Goal: Task Accomplishment & Management: Complete application form

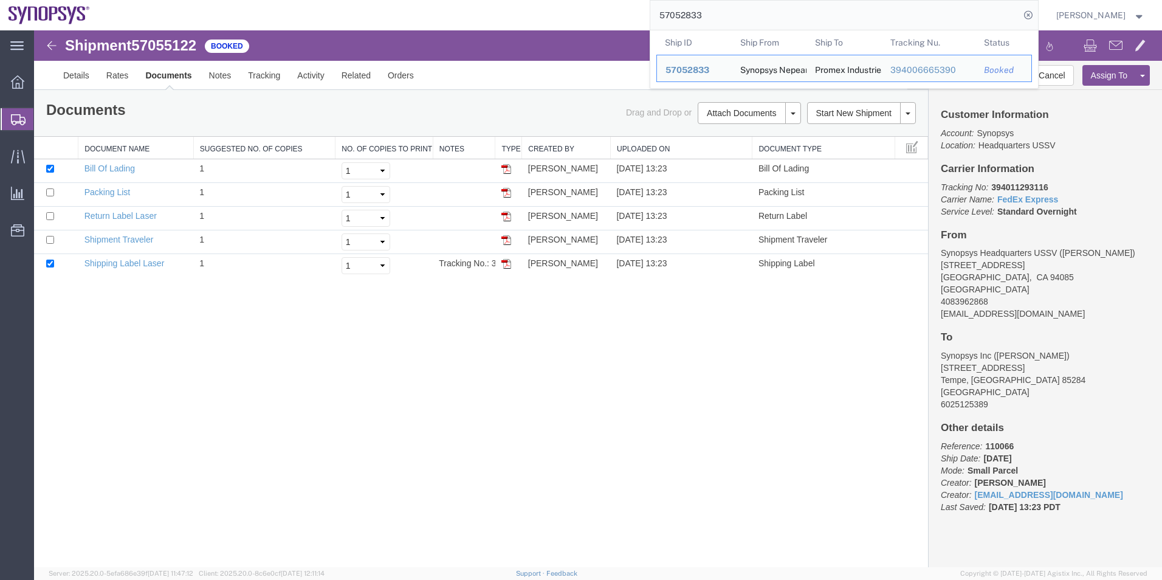
click at [551, 13] on div "57052833 Ship ID Ship From Ship To Tracking Nu. Status Ship ID 57052833 Ship Fr…" at bounding box center [568, 15] width 940 height 30
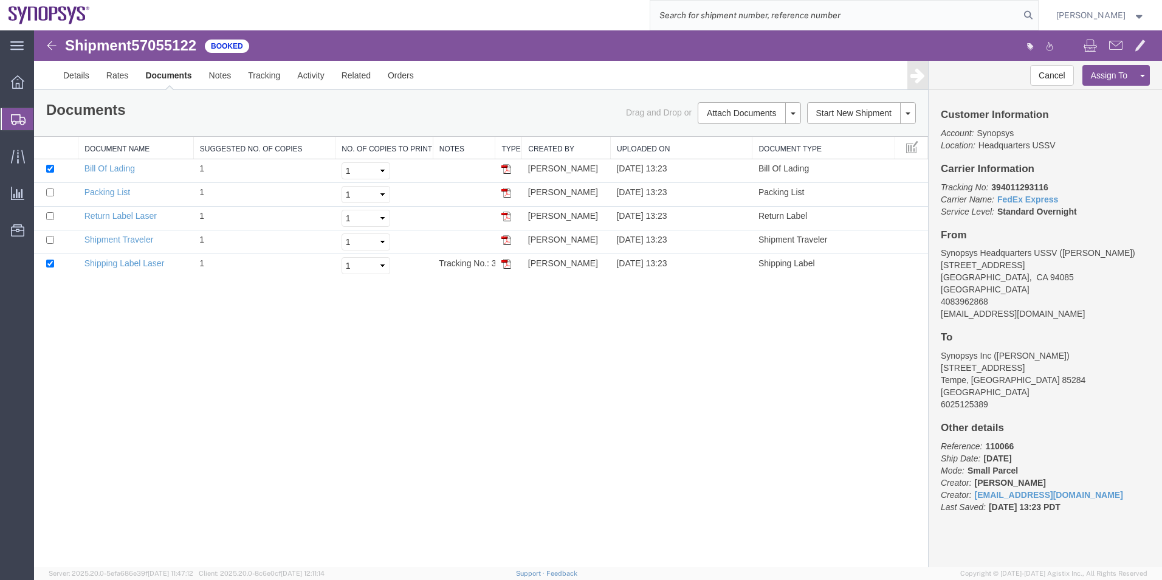
click at [759, 22] on input "search" at bounding box center [835, 15] width 370 height 29
type input "57051320"
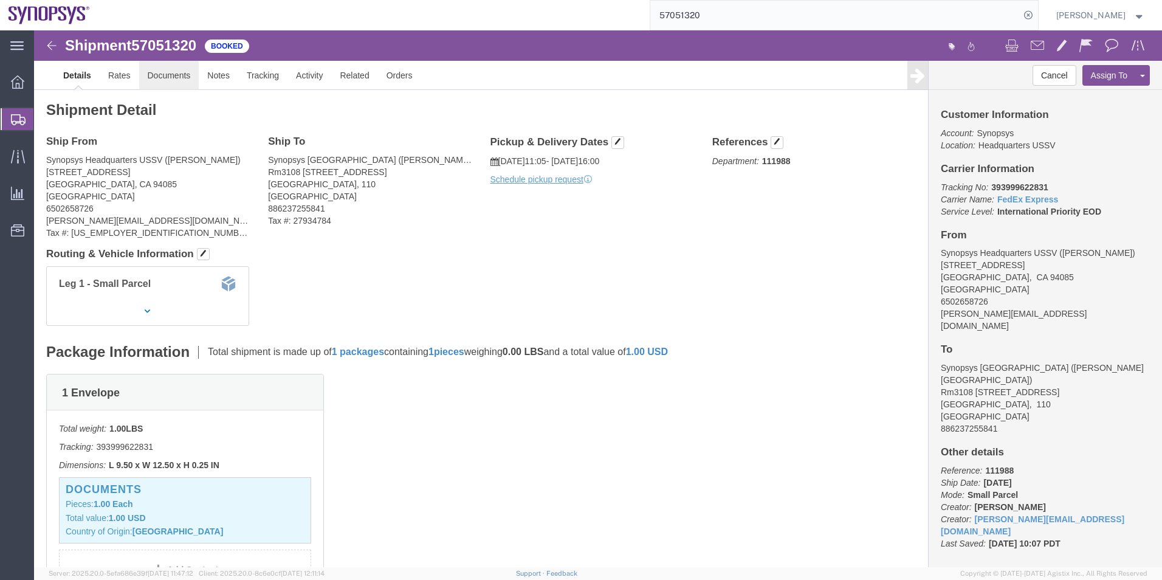
click link "Documents"
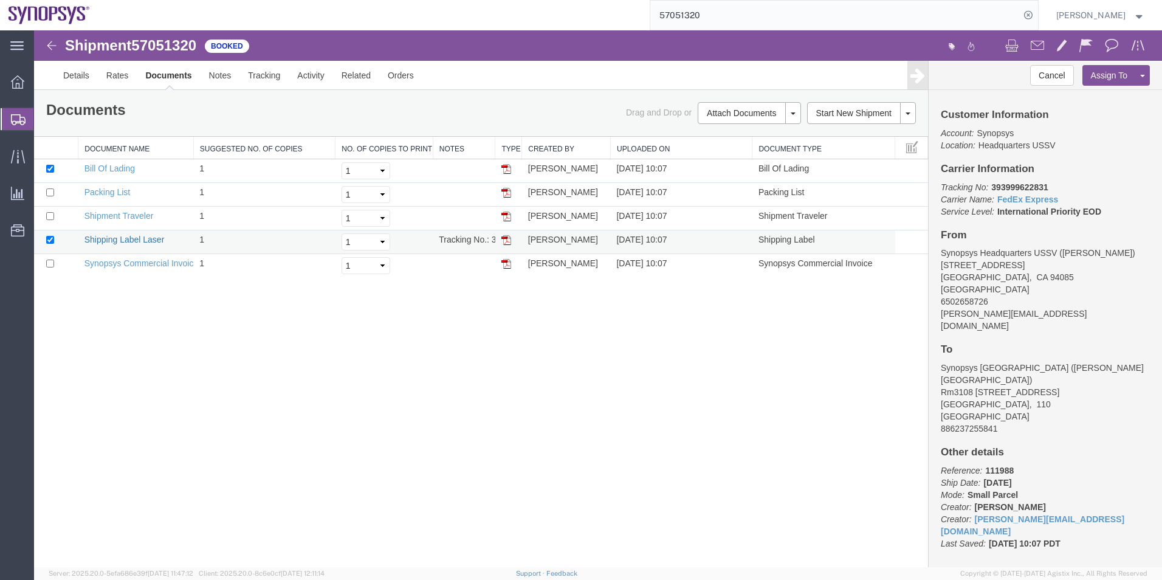
click at [133, 238] on link "Shipping Label Laser" at bounding box center [124, 240] width 80 height 10
click at [140, 263] on link "Synopsys Commercial Invoice" at bounding box center [141, 263] width 114 height 10
click at [121, 187] on link "Packing List" at bounding box center [107, 192] width 46 height 10
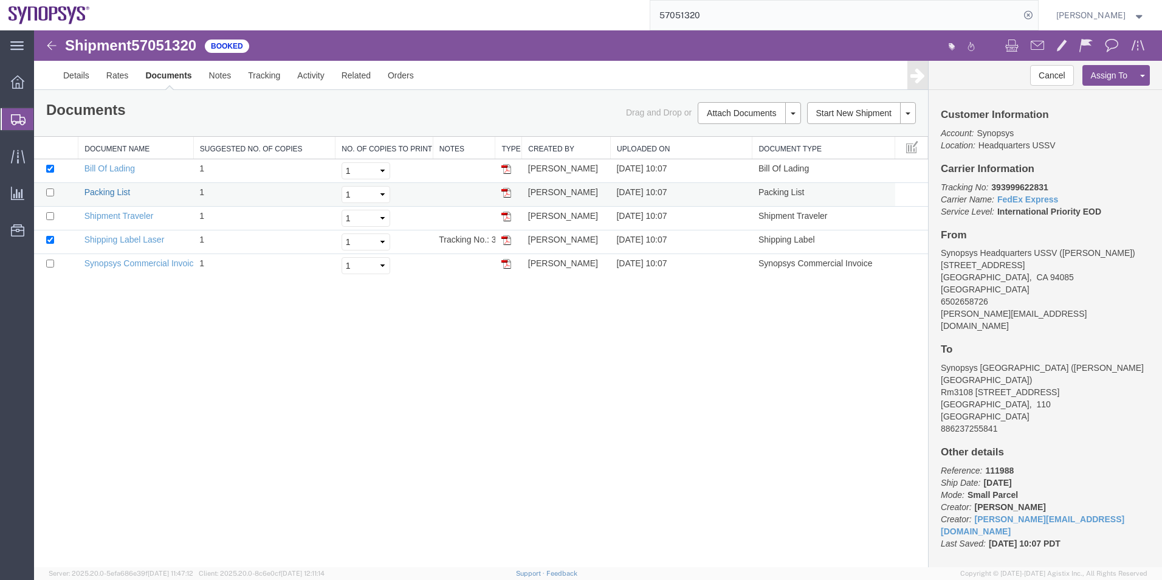
click at [121, 187] on link "Packing List" at bounding box center [107, 192] width 46 height 10
click at [0, 0] on span "Shipment Manager" at bounding box center [0, 0] width 0 height 0
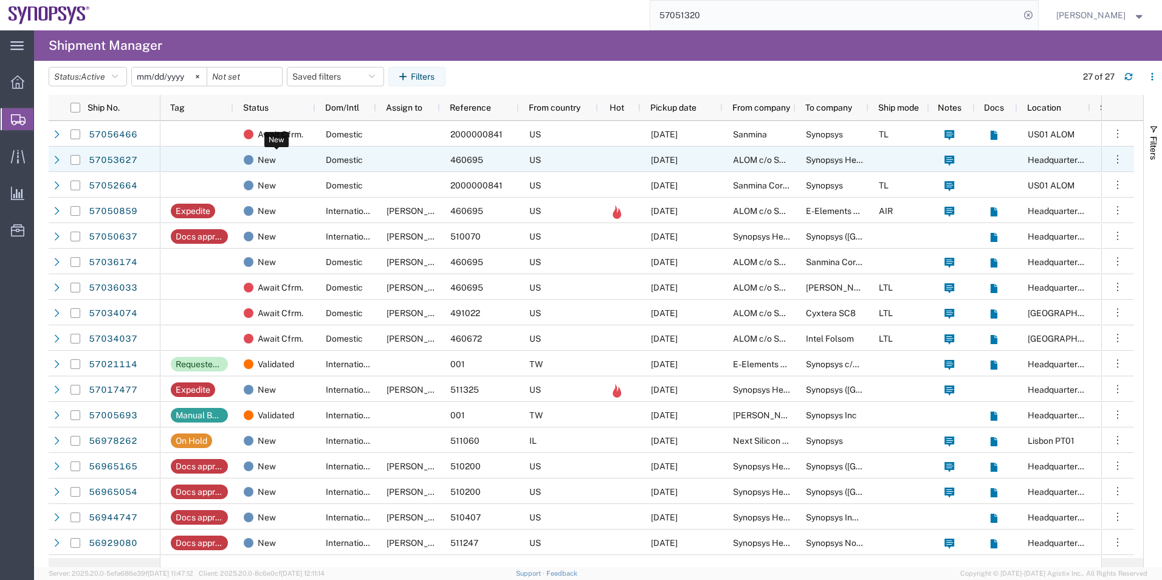
click at [297, 159] on div "New" at bounding box center [277, 160] width 66 height 26
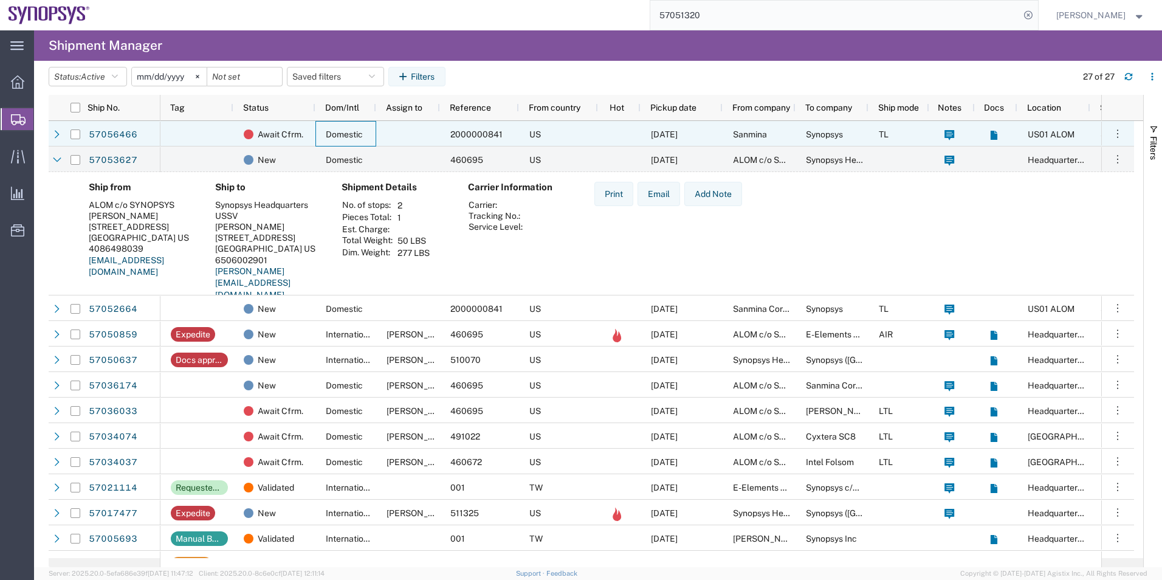
click at [347, 139] on span "Domestic" at bounding box center [344, 134] width 37 height 10
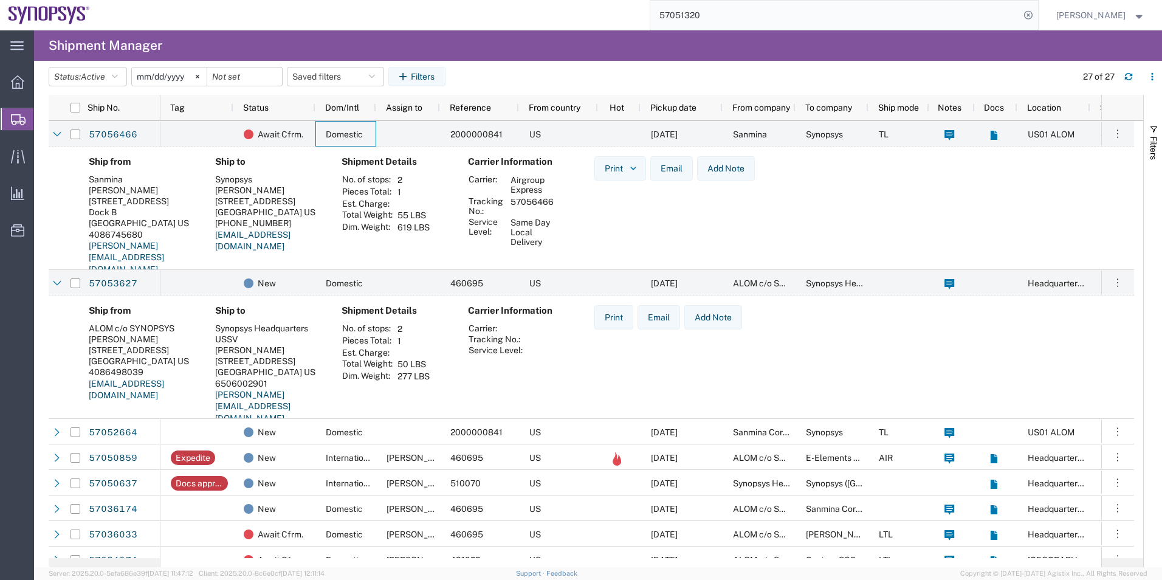
click at [0, 0] on span "Create Shipment" at bounding box center [0, 0] width 0 height 0
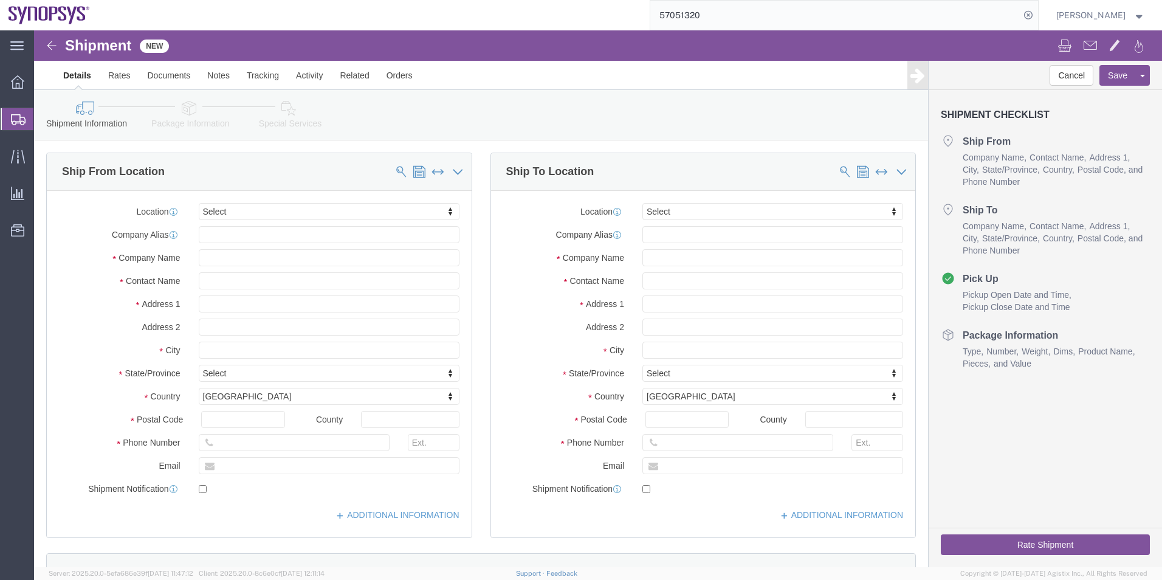
select select
type input "ussv"
select select "63204"
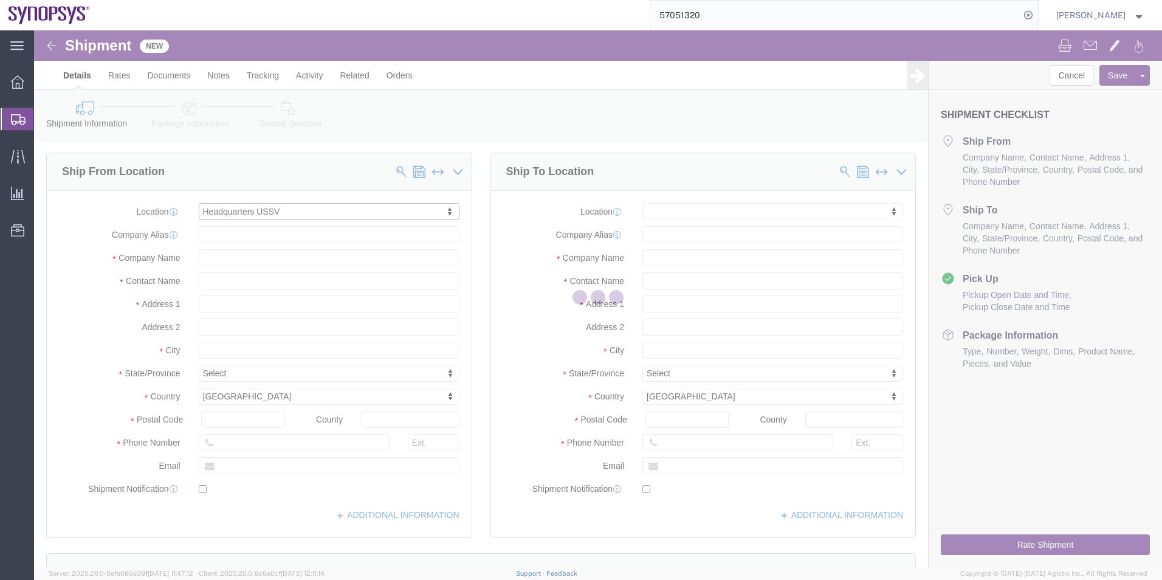
select select "CA"
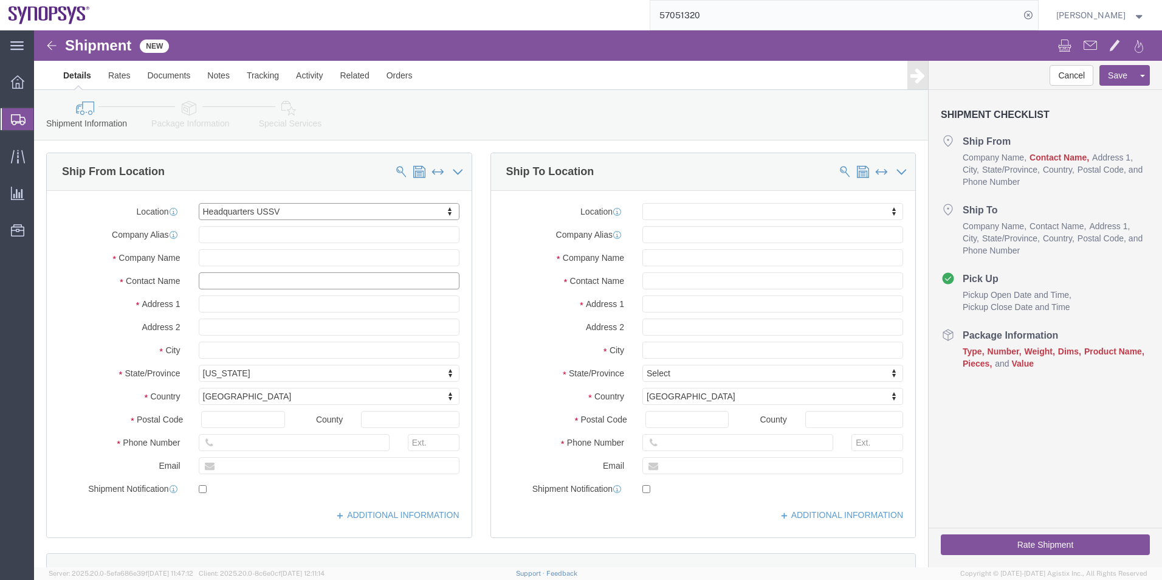
click input "text"
type input "[PERSON_NAME]"
type input "us1f"
select select "63183"
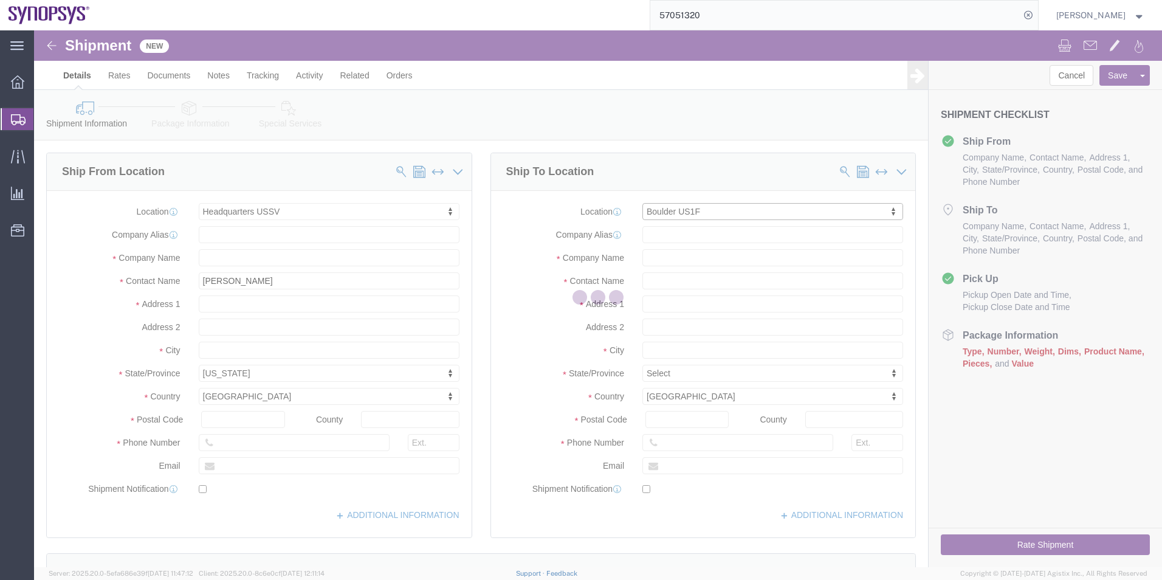
select select "CO"
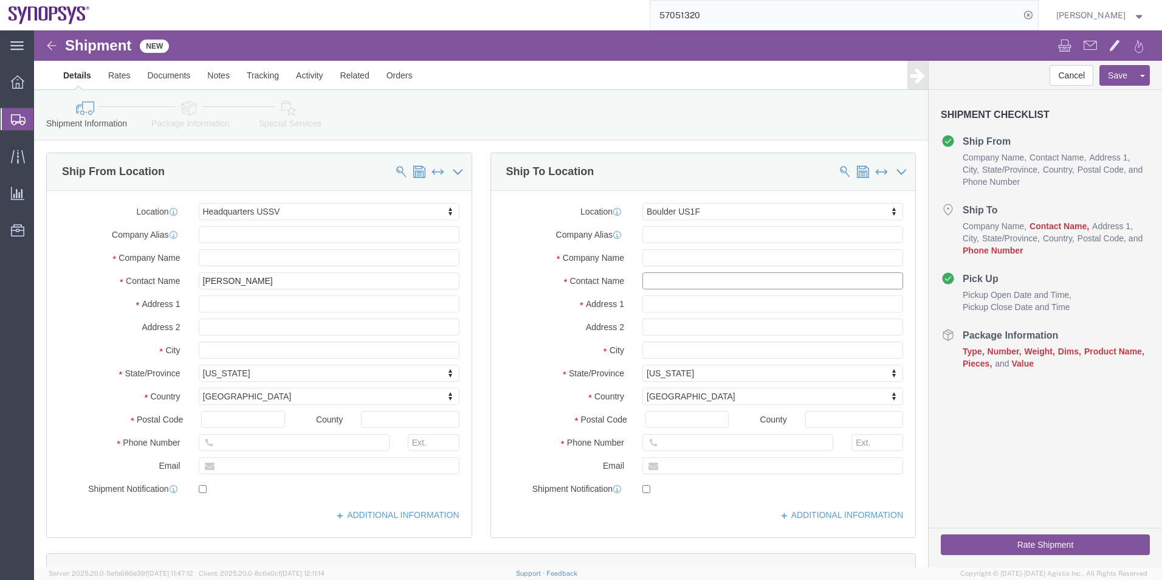
click input "text"
paste input "Mital Vaghela"
type input "Mital Vaghela"
drag, startPoint x: 252, startPoint y: 411, endPoint x: 163, endPoint y: 402, distance: 89.1
click div "Location Headquarters USSV My Profile Location Aachen DE04 Agrate Brianza IT01 …"
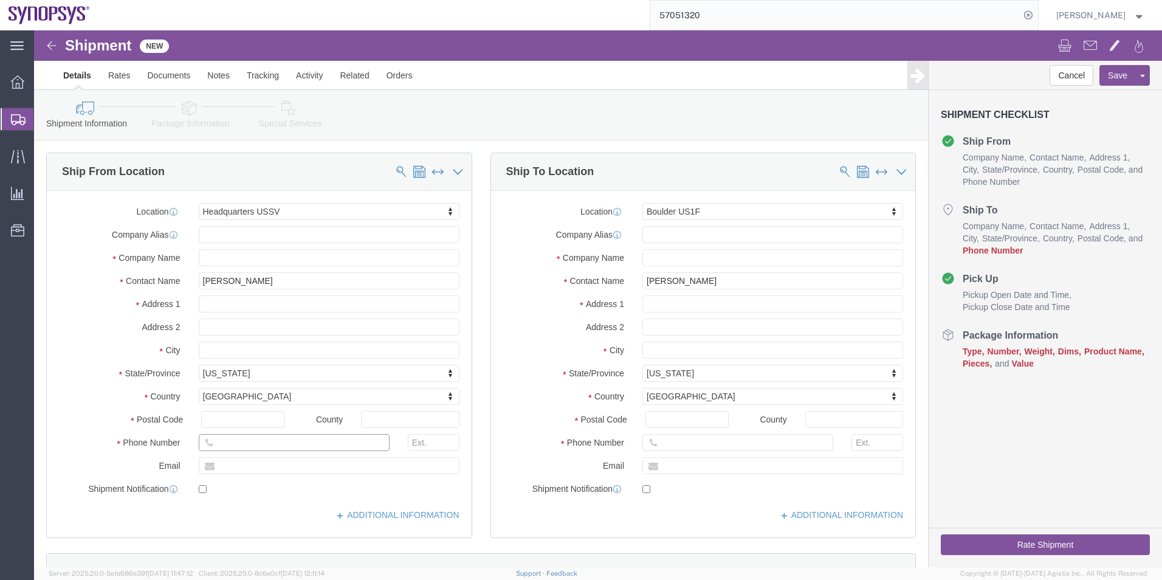
type input "6505845000"
click input "text"
paste input "6505845000"
type input "6505845000"
click icon
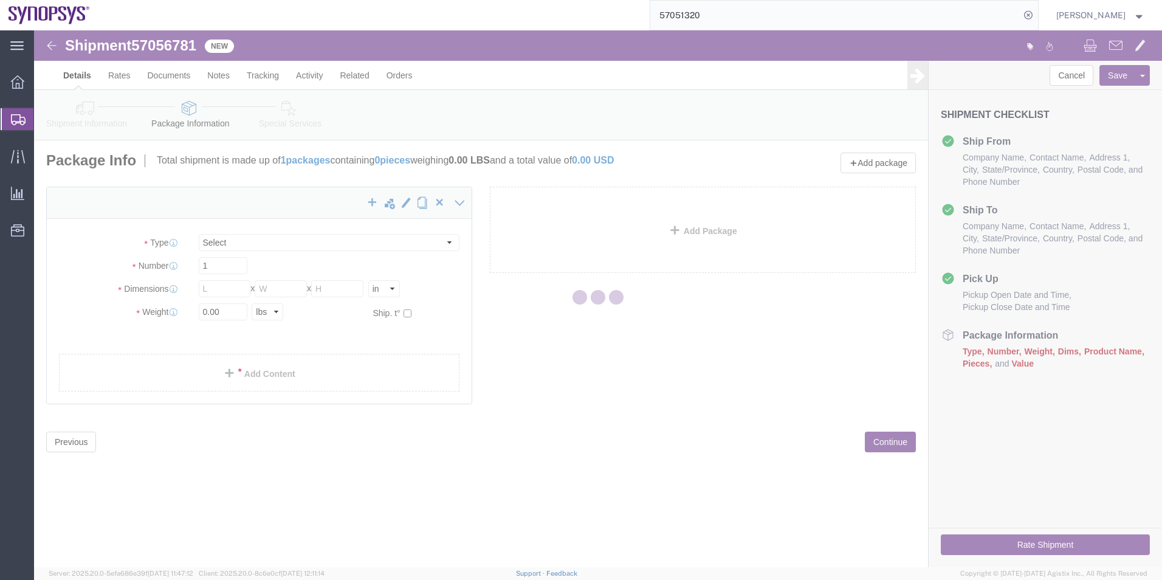
select select "CBOX"
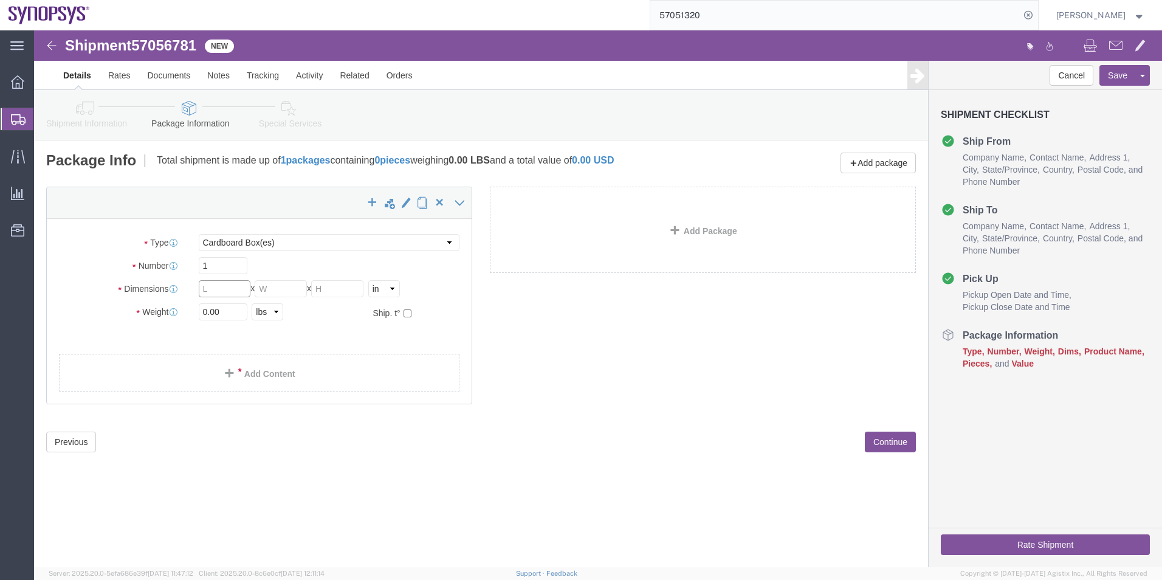
click input "text"
type input "14"
type input "9"
type input "6"
drag, startPoint x: 202, startPoint y: 280, endPoint x: 111, endPoint y: 272, distance: 91.5
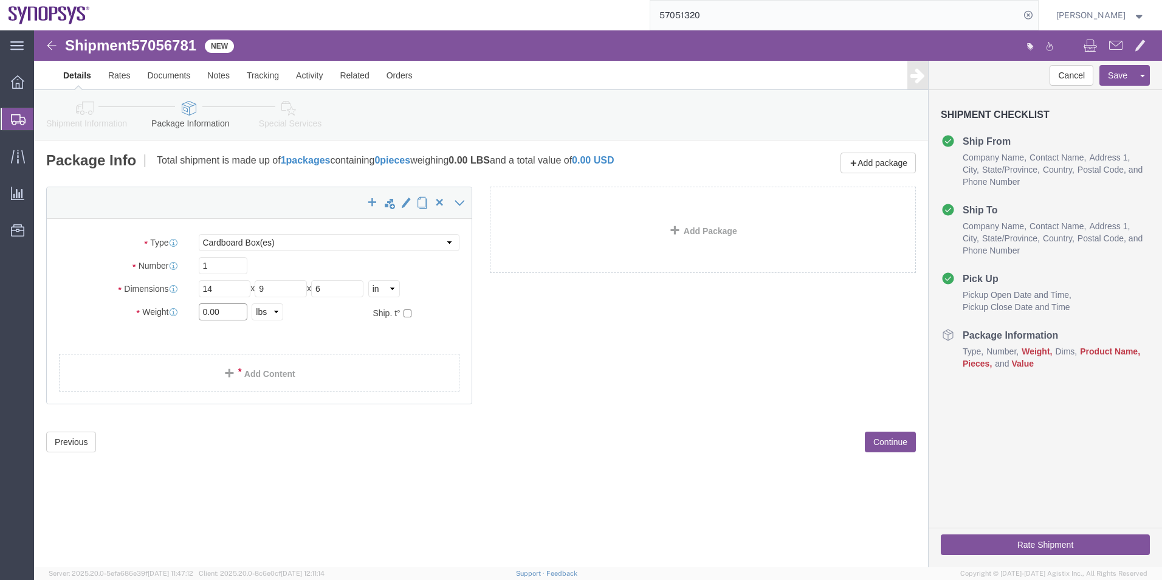
click div "Package Type Select Bale(s) Basket(s) Bolt(s) Bottle(s) Buckets Bulk Bundle(s) …"
type input "2"
click div "x Package Type Select Bale(s) Basket(s) Bolt(s) Bottle(s) Buckets Bulk Bundle(s…"
click link "Add Content"
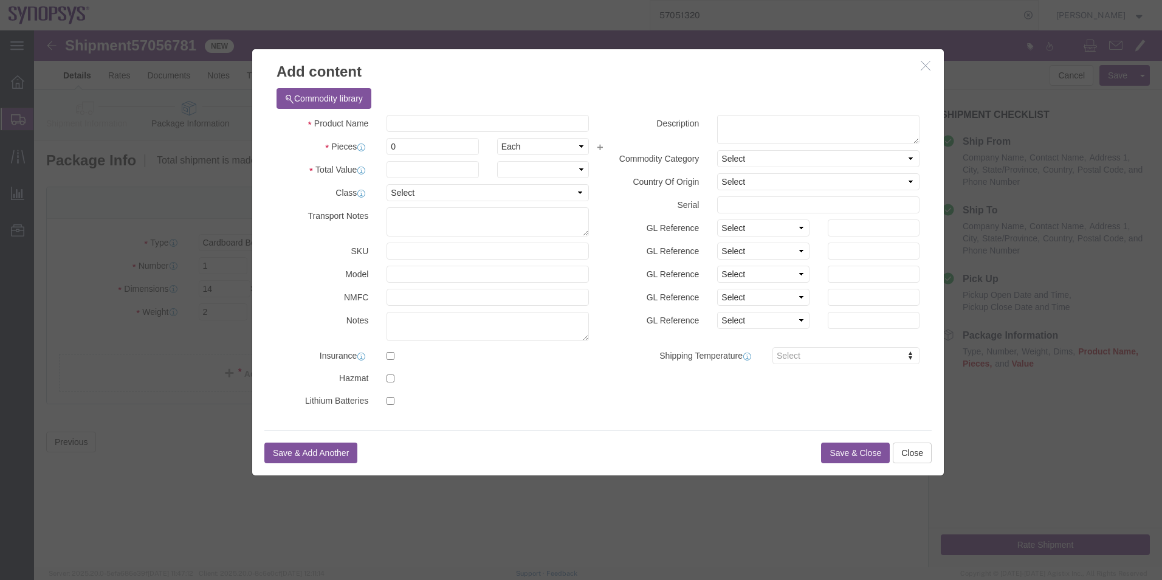
click div
click input "text"
type input "keyboard"
click td "Model:"
select select "USD"
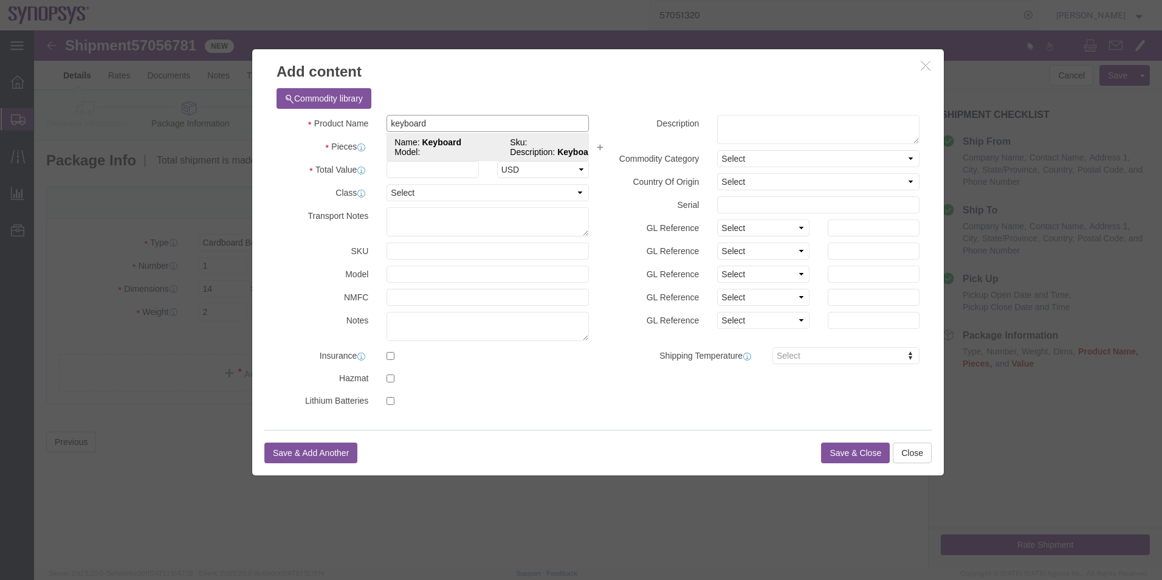
select select "50"
type input "Keyboard"
type textarea "Keyboard"
type input "Keyboard"
click input "text"
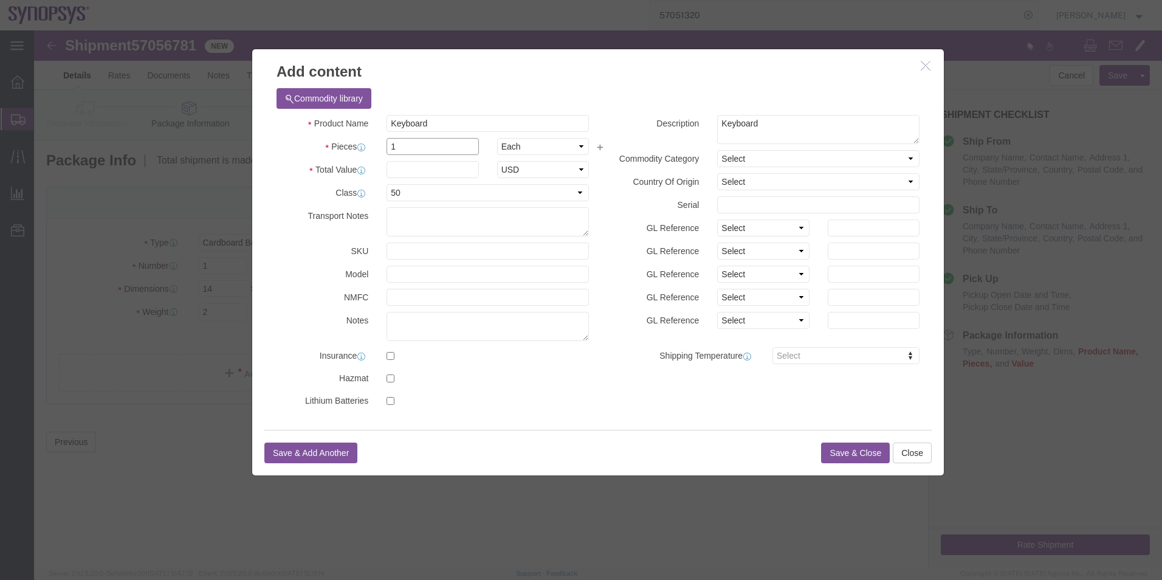
type input "1"
click input "text"
type input "50"
click div "Product Name Keyboard keyboard Pieces 1 Select Bag Barrels 100Board Feet Bottle…"
click button "Save & Close"
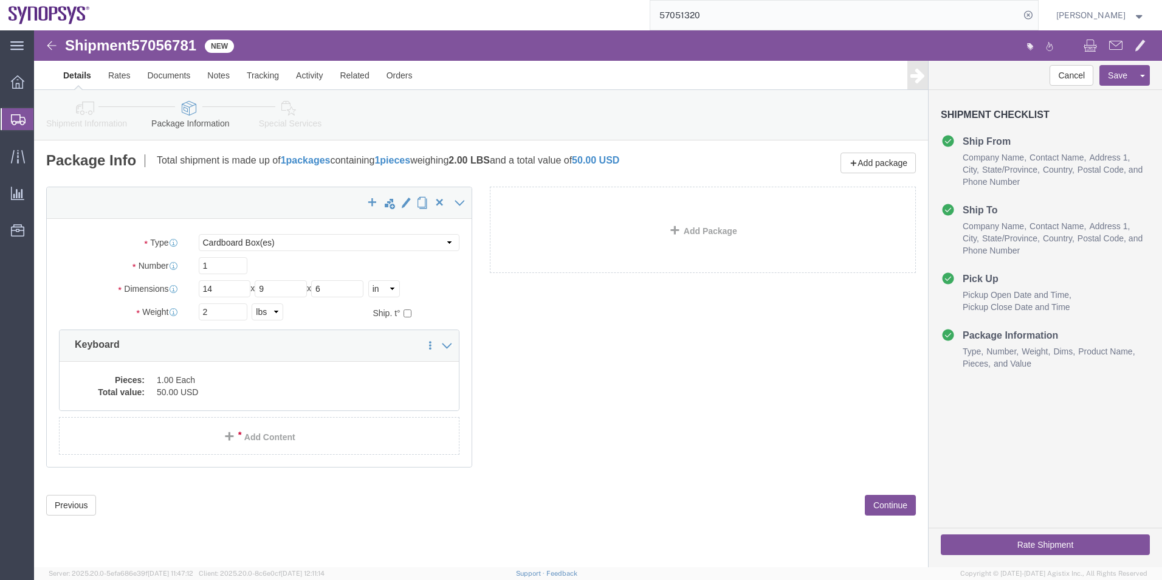
click icon
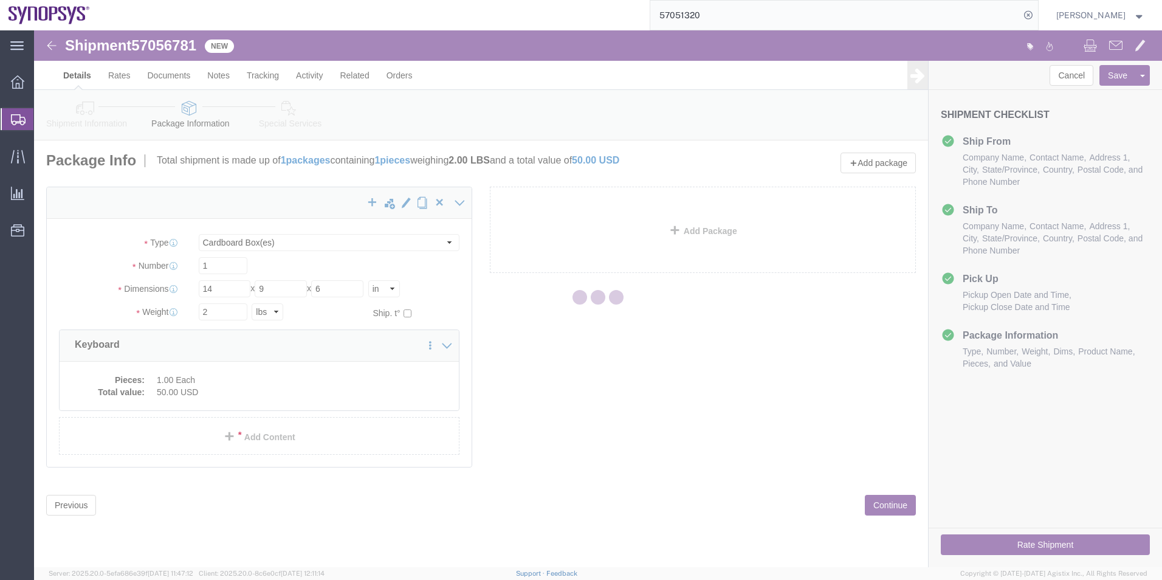
select select
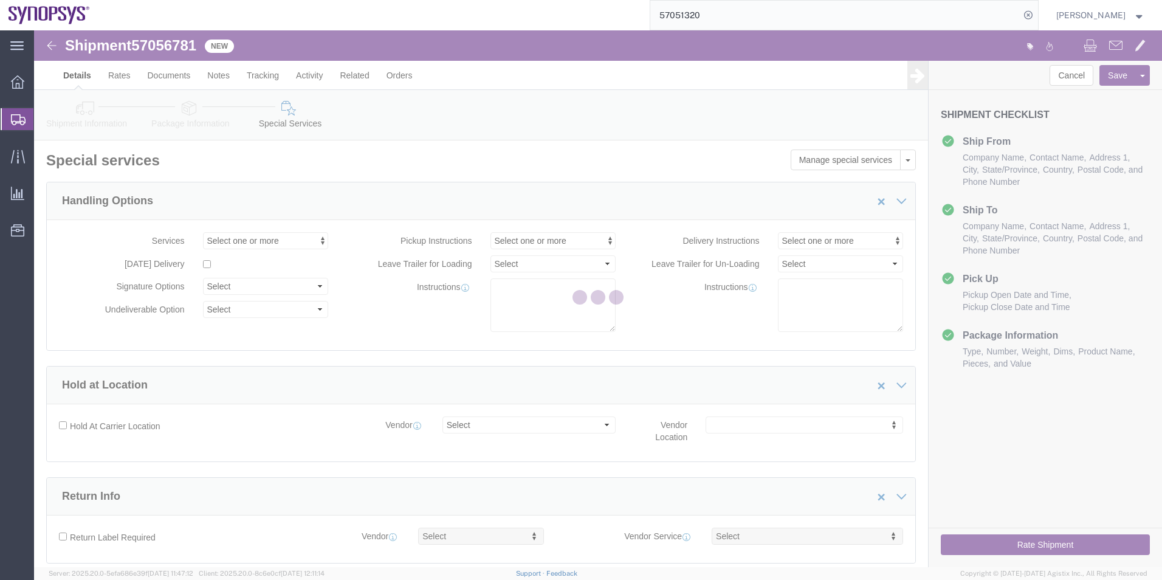
select select "COSTCENTER"
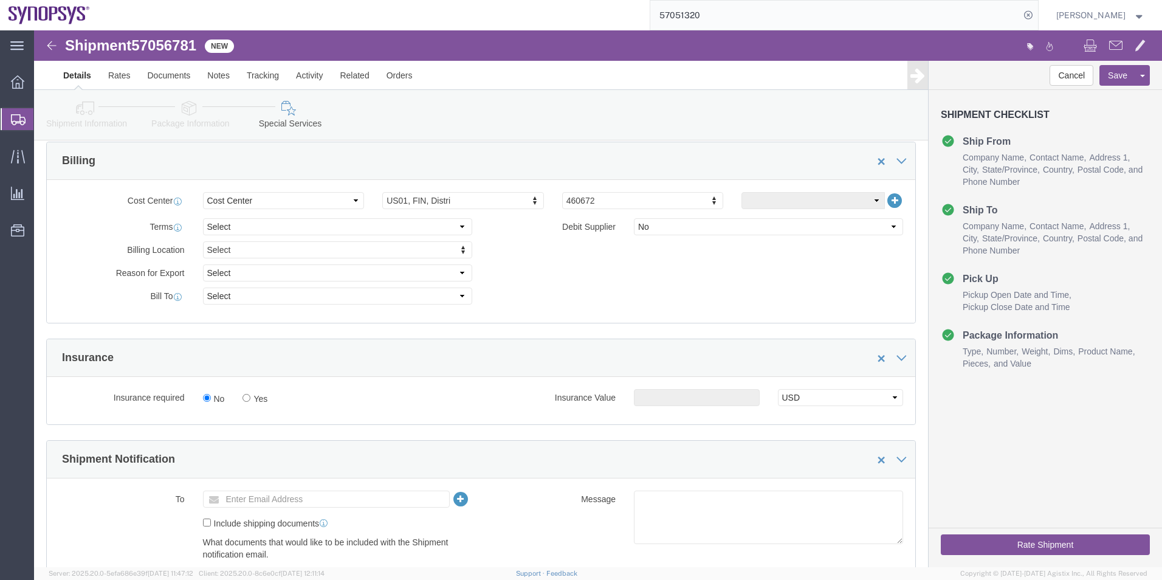
scroll to position [608, 0]
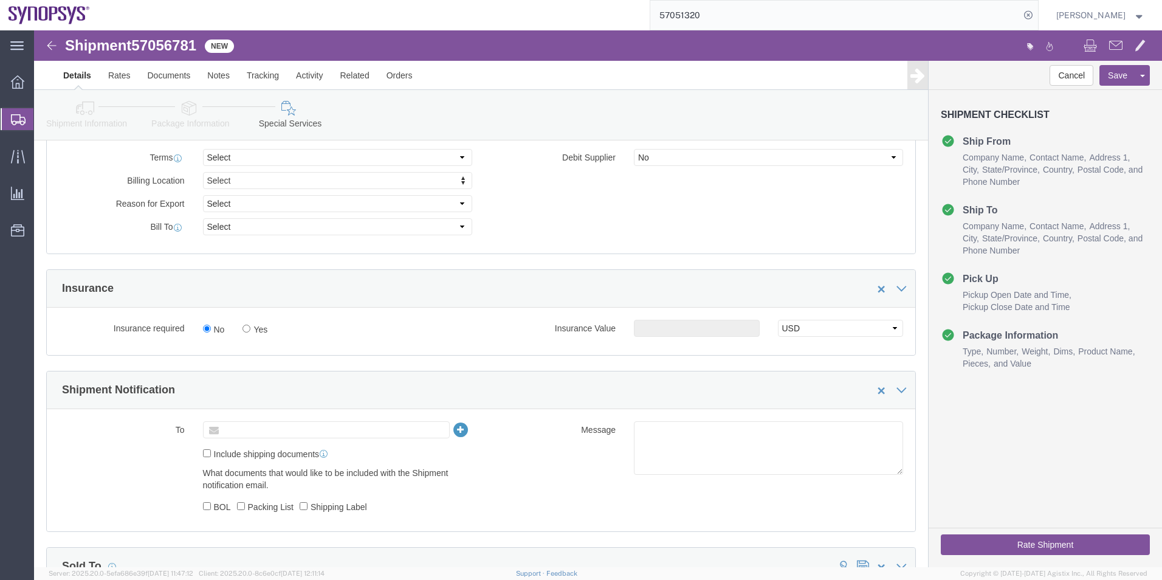
click input "text"
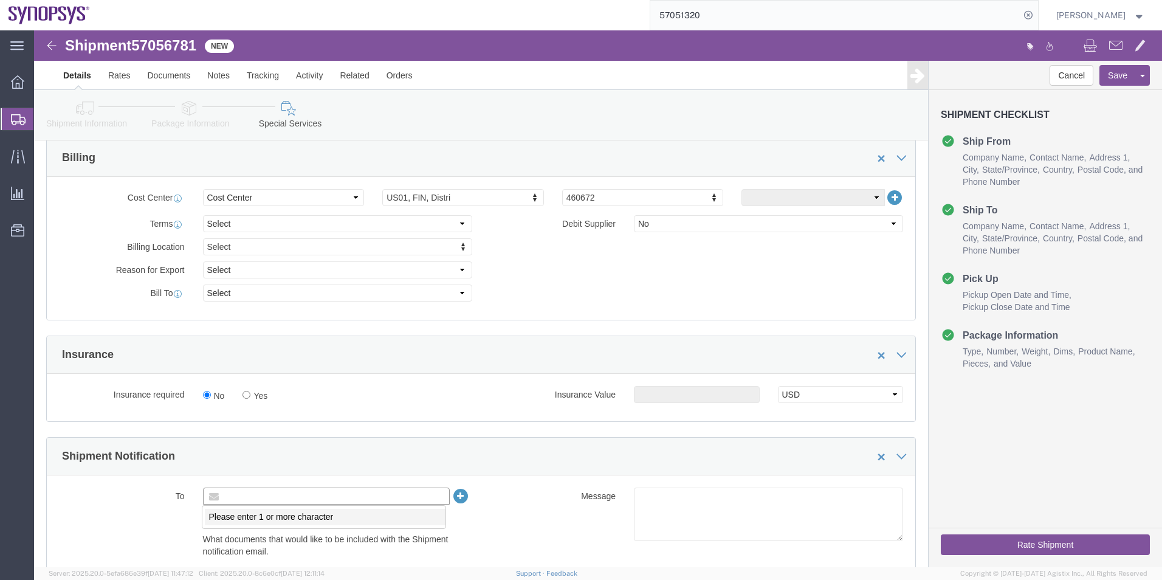
scroll to position [486, 0]
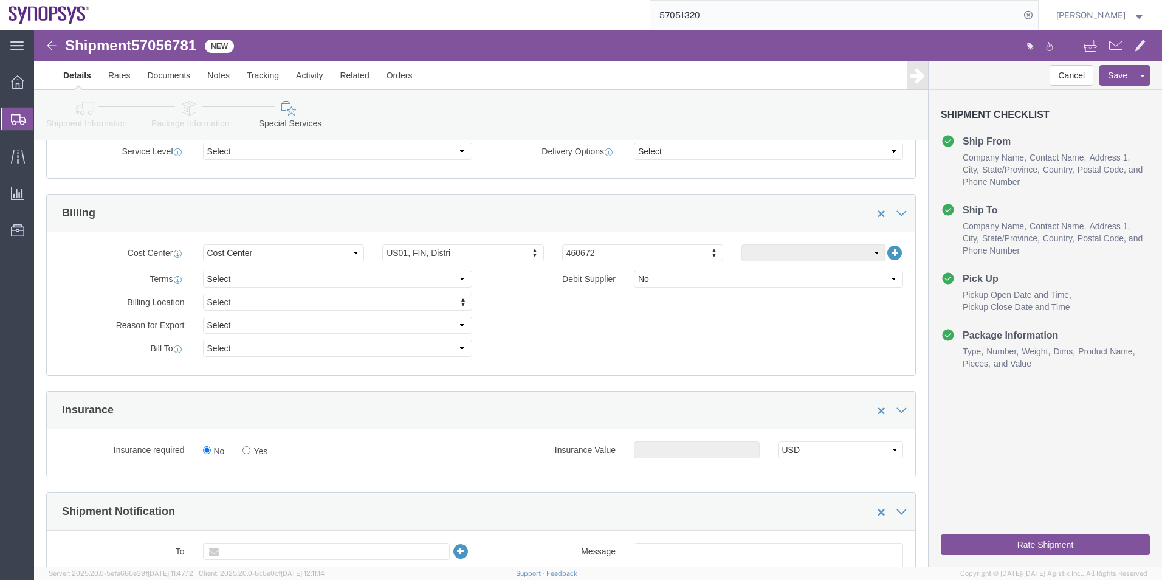
type input "Enter Email Address"
type input "410031"
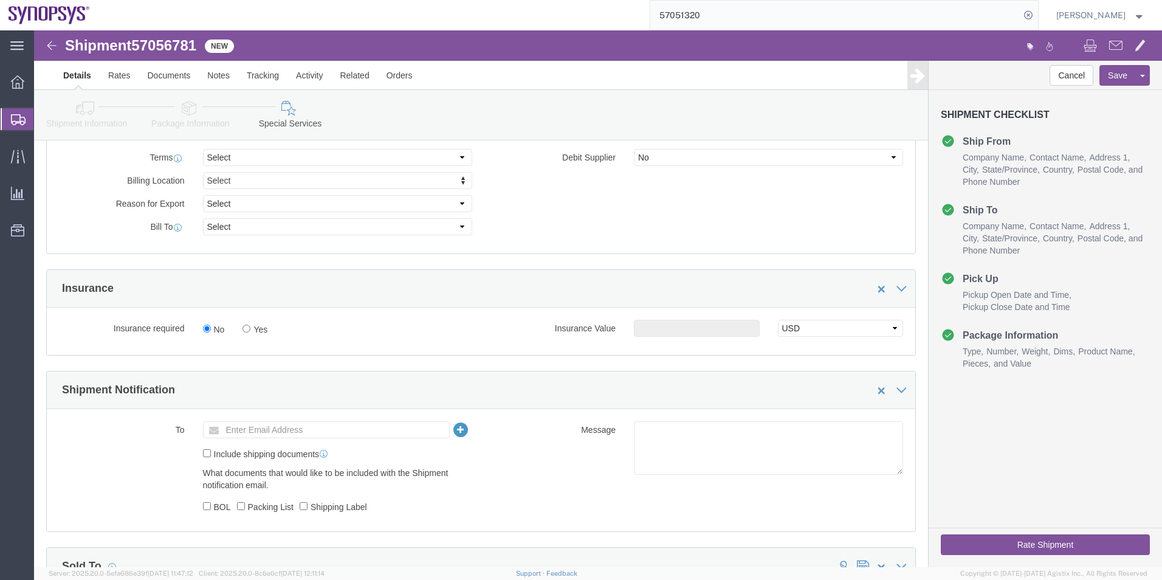
click ul "Enter Email Address"
paste input "mitalv@synopsys.com"
type input "mitalv@synopsys.com"
click textarea
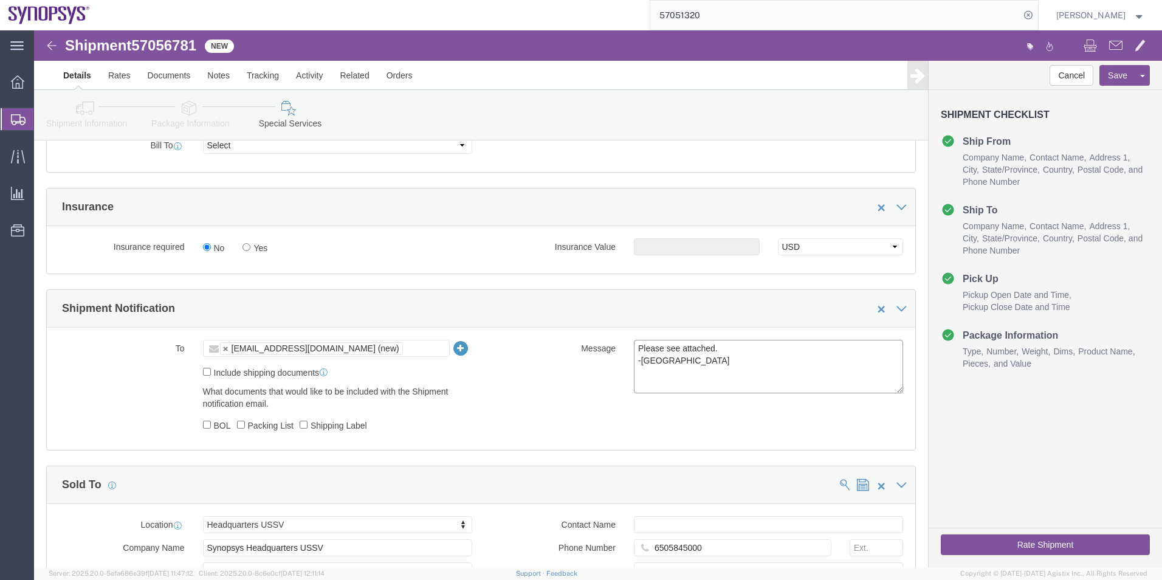
scroll to position [790, 0]
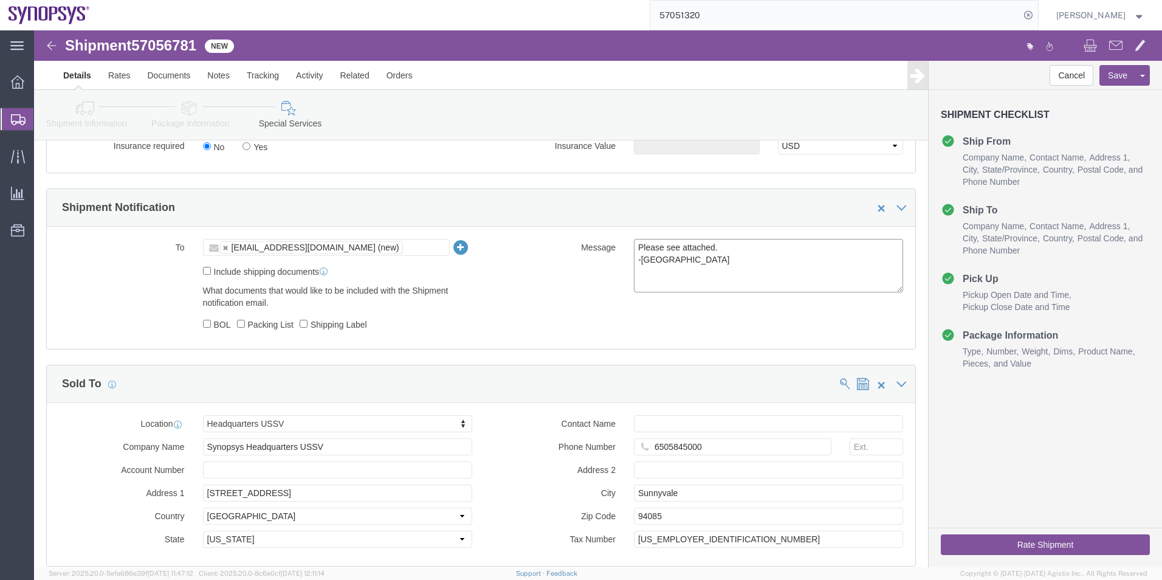
type textarea "Please see attached. -[GEOGRAPHIC_DATA]"
click button "Rate Shipment"
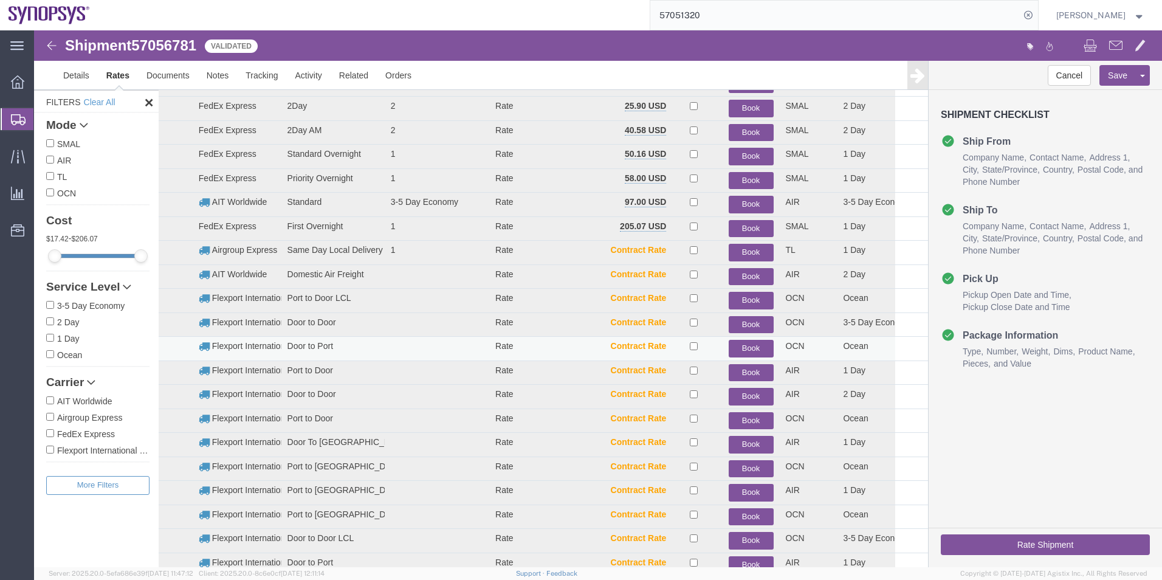
scroll to position [50, 0]
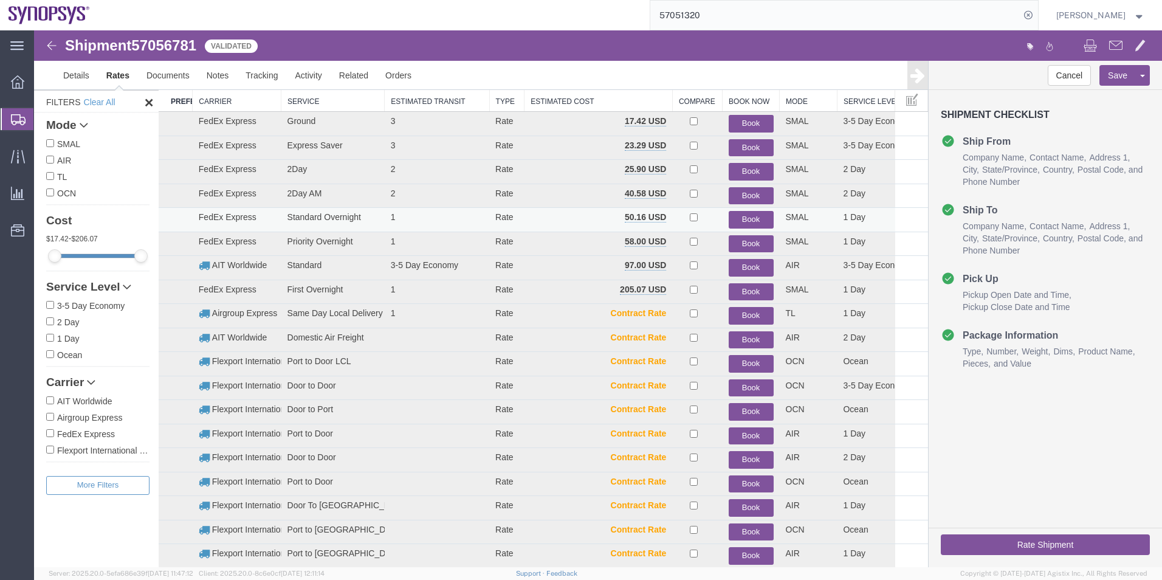
click at [741, 215] on button "Book" at bounding box center [751, 220] width 45 height 18
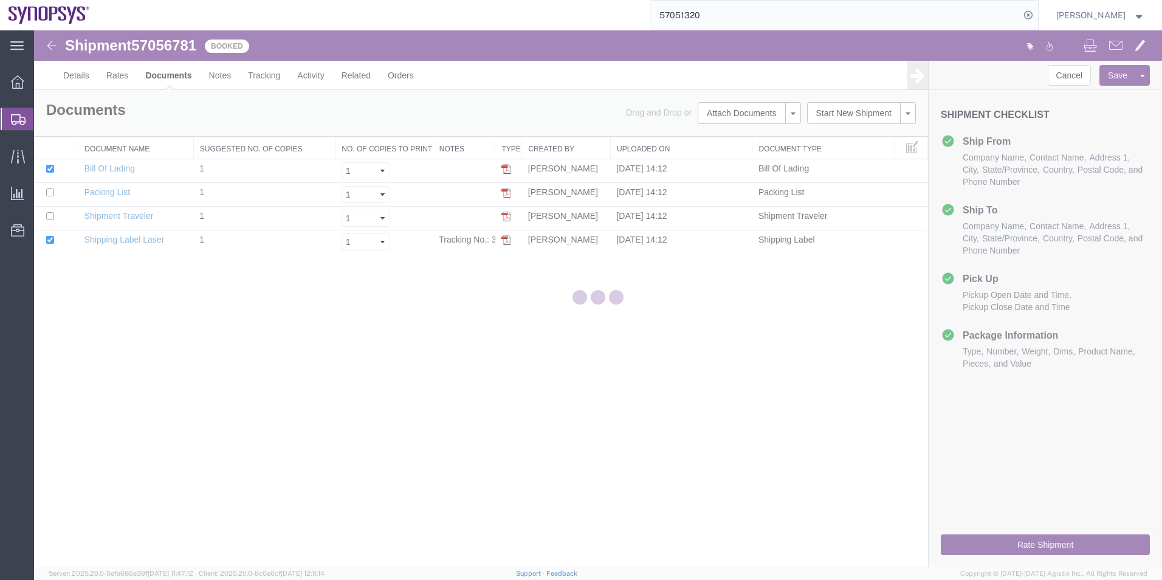
scroll to position [0, 0]
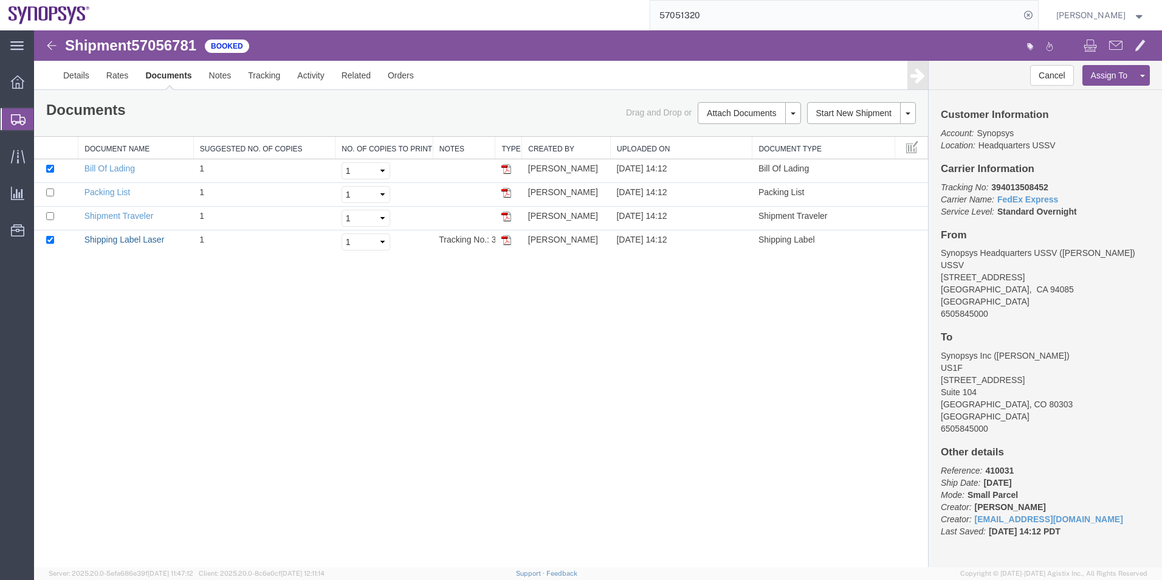
drag, startPoint x: 145, startPoint y: 239, endPoint x: 1120, endPoint y: 474, distance: 1003.5
click at [145, 239] on link "Shipping Label Laser" at bounding box center [124, 240] width 80 height 10
click at [67, 77] on link "Details" at bounding box center [76, 75] width 43 height 29
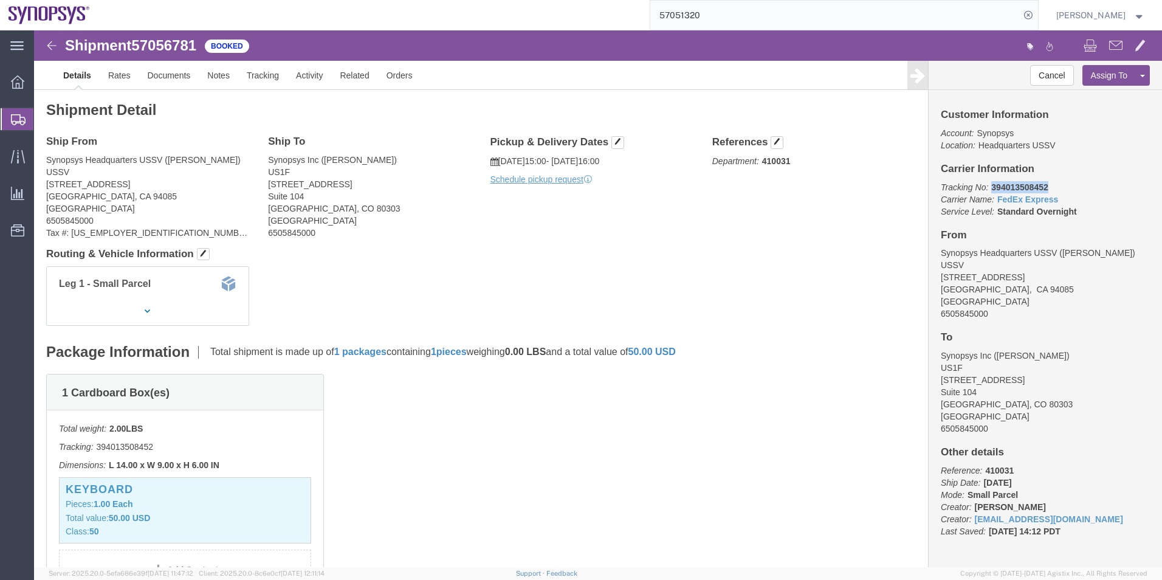
drag, startPoint x: 1006, startPoint y: 157, endPoint x: 951, endPoint y: 153, distance: 54.9
click p "Tracking No: 394013508452 Carrier Name: FedEx Express FedEx Express Service Lev…"
copy b "394013508452"
click at [0, 0] on span "Shipment Manager" at bounding box center [0, 0] width 0 height 0
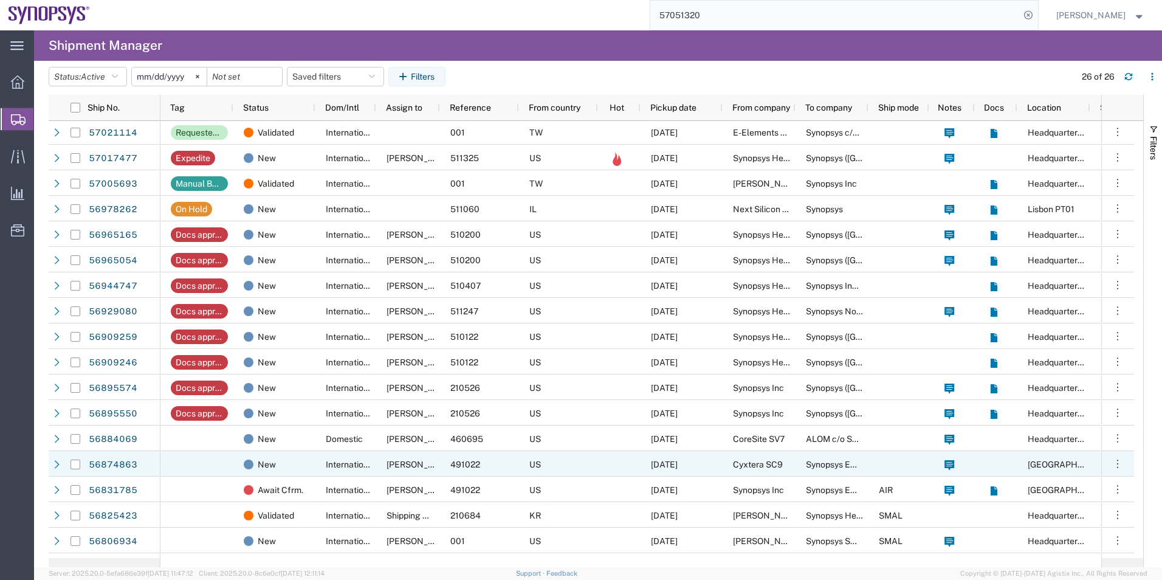
scroll to position [227, 0]
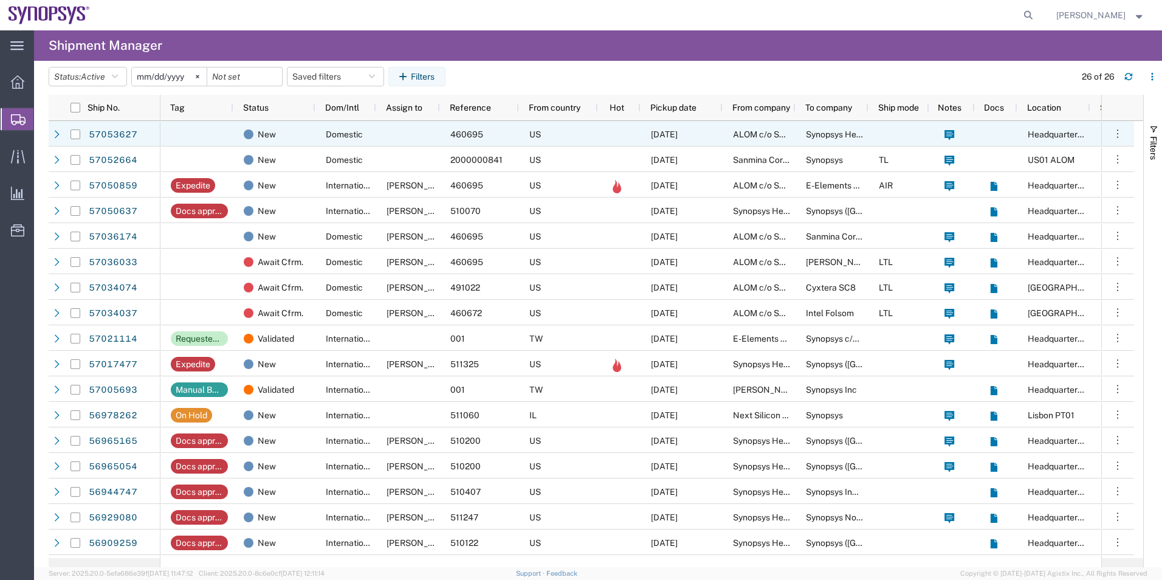
click at [424, 131] on div at bounding box center [408, 134] width 64 height 26
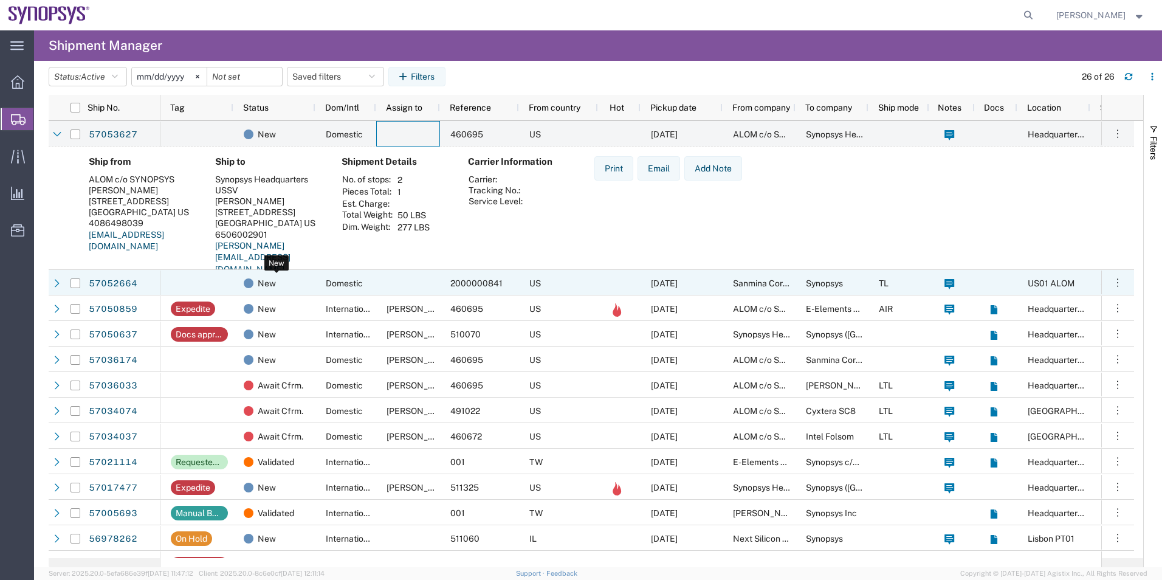
click at [284, 272] on div "New" at bounding box center [277, 283] width 66 height 26
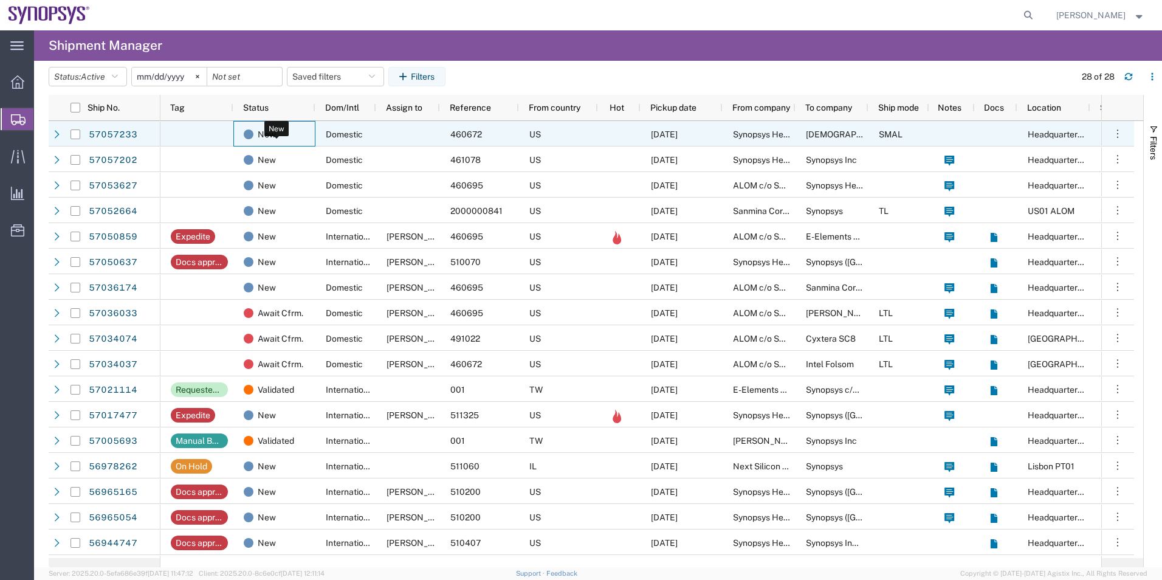
click at [308, 124] on div "New" at bounding box center [277, 135] width 66 height 26
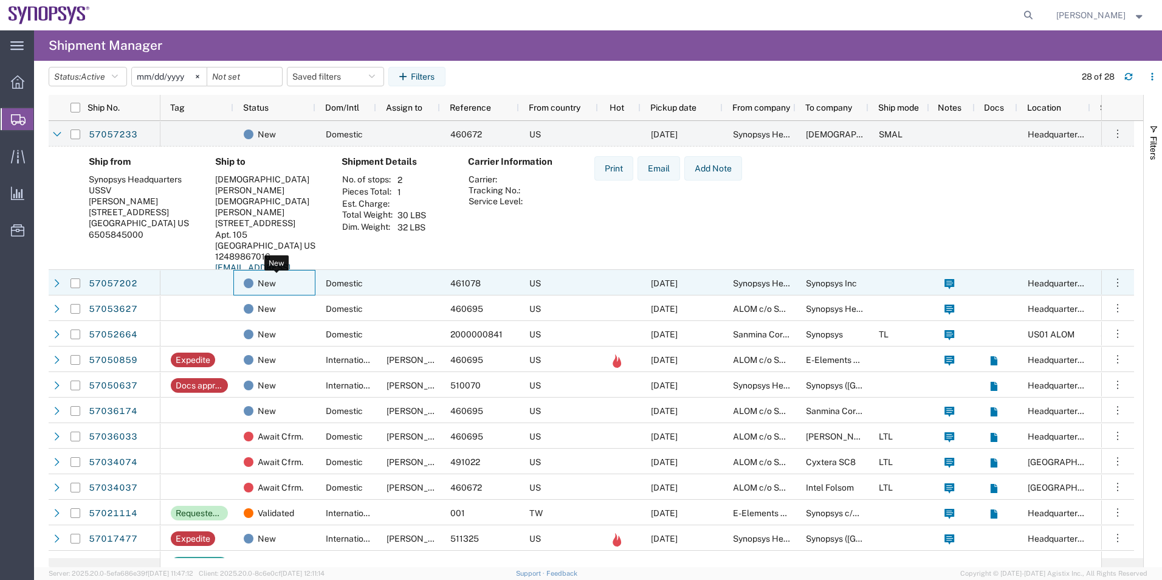
click at [299, 293] on div "New" at bounding box center [277, 283] width 66 height 26
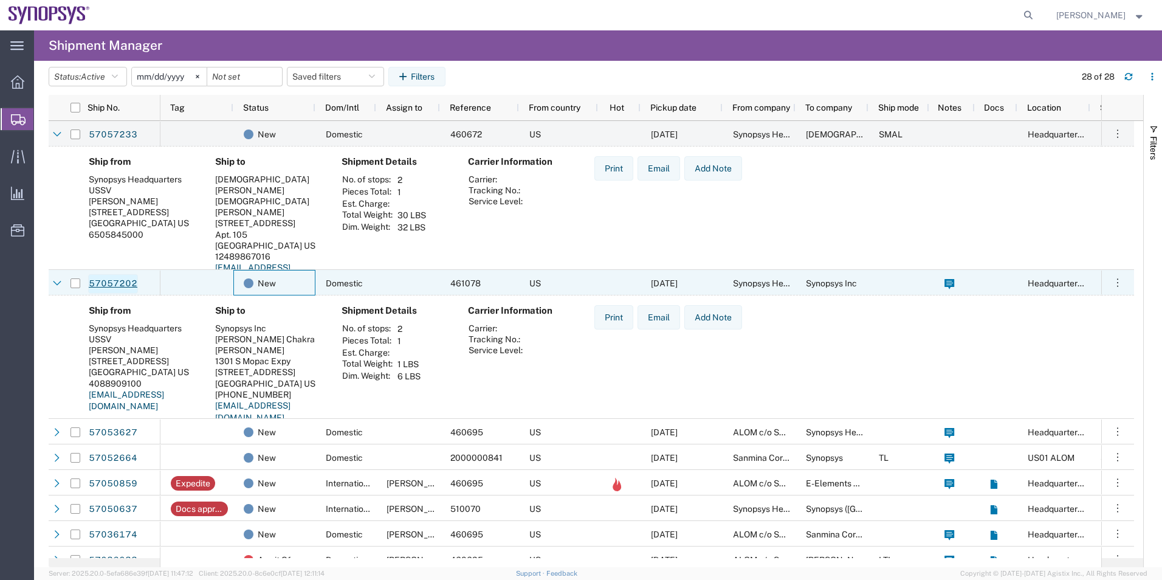
click at [111, 281] on link "57057202" at bounding box center [113, 283] width 50 height 19
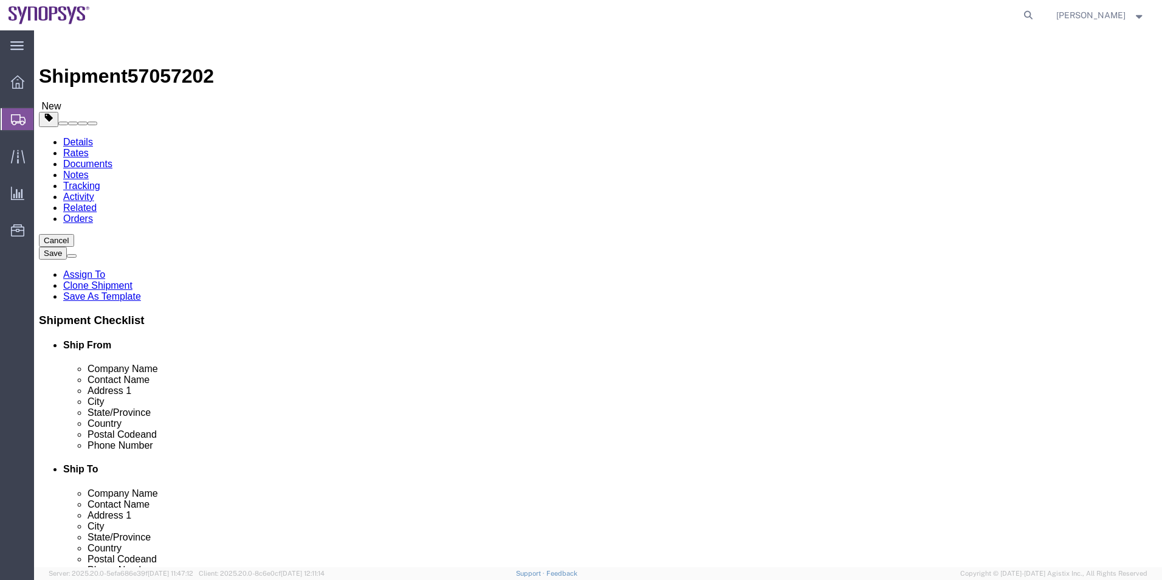
click icon
select select "63204"
select select "63180"
click dd "1.00 Bag"
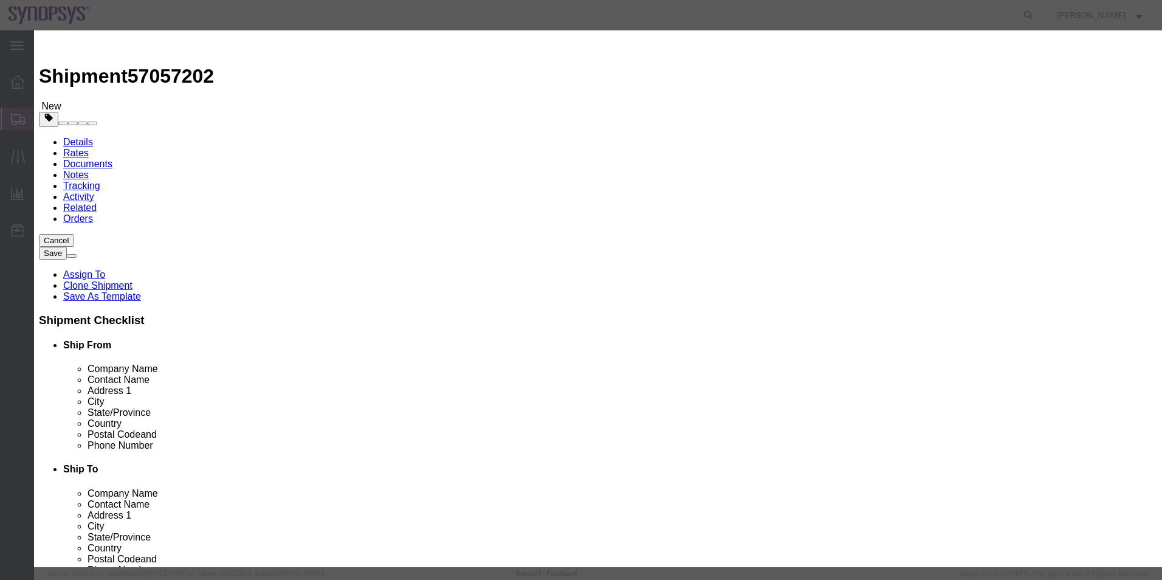
drag, startPoint x: 358, startPoint y: 95, endPoint x: 600, endPoint y: 113, distance: 243.1
click div "Product Name PCIe extension cable, Micron CXL, Adapter card Pieces 1.00 Select …"
click textarea
paste textarea "PCIe extension cable, Micron CXL, Adapter card"
type textarea "PCIe extension cable, Micron CXL, Adapter card"
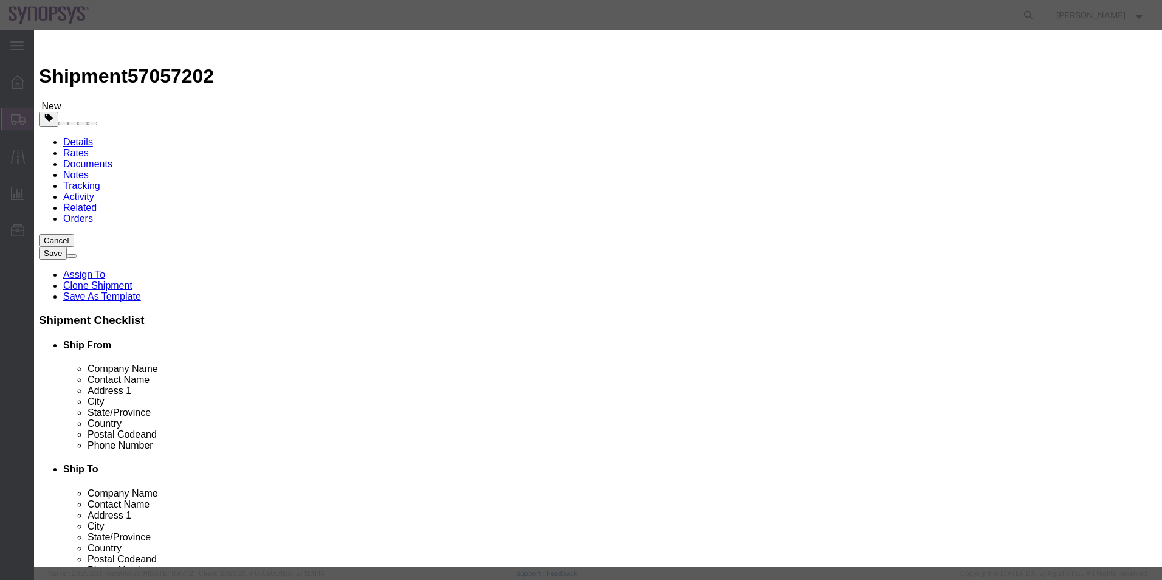
click button "Save & Close"
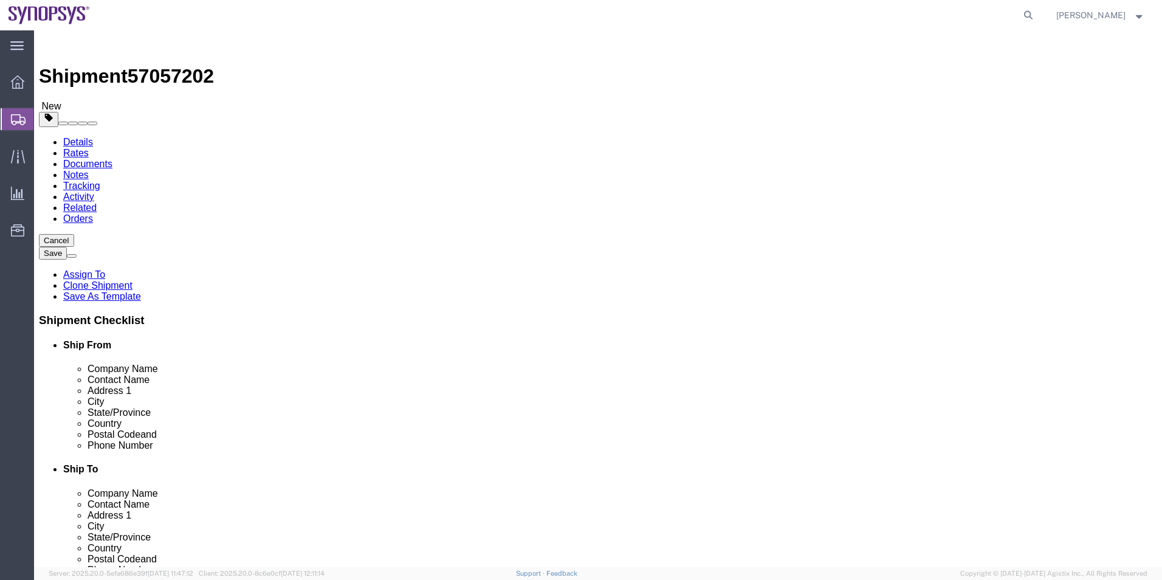
click select "Select Bale(s) Basket(s) Bolt(s) Bottle(s) Buckets Bulk Bundle(s) Can(s) Cardbo…"
select select "LBX"
click select "Select Bale(s) Basket(s) Bolt(s) Bottle(s) Buckets Bulk Bundle(s) Can(s) Cardbo…"
click link "Special Services"
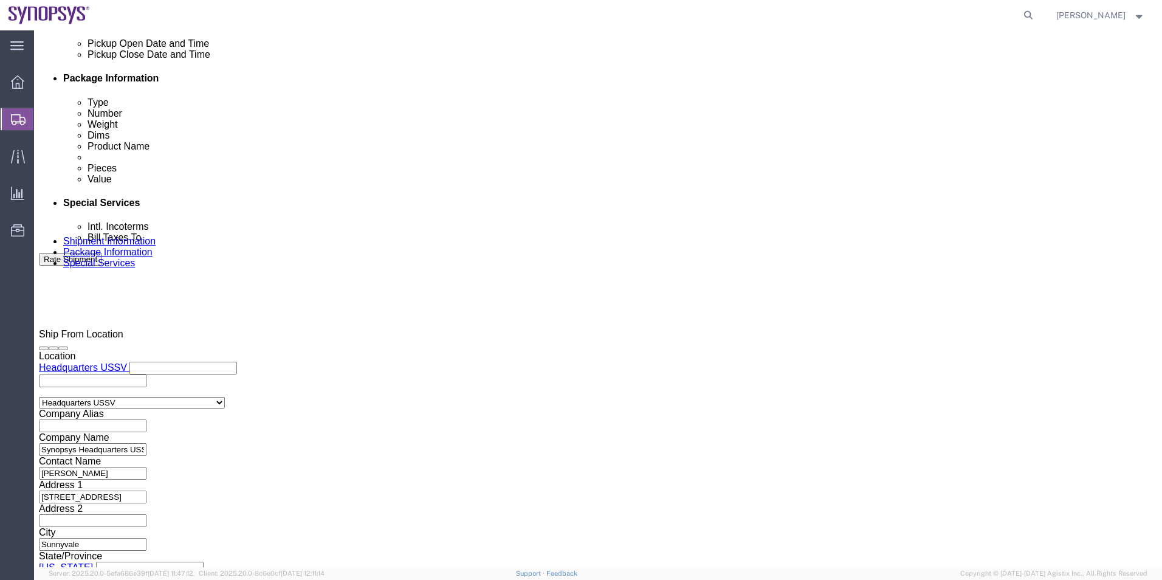
scroll to position [669, 0]
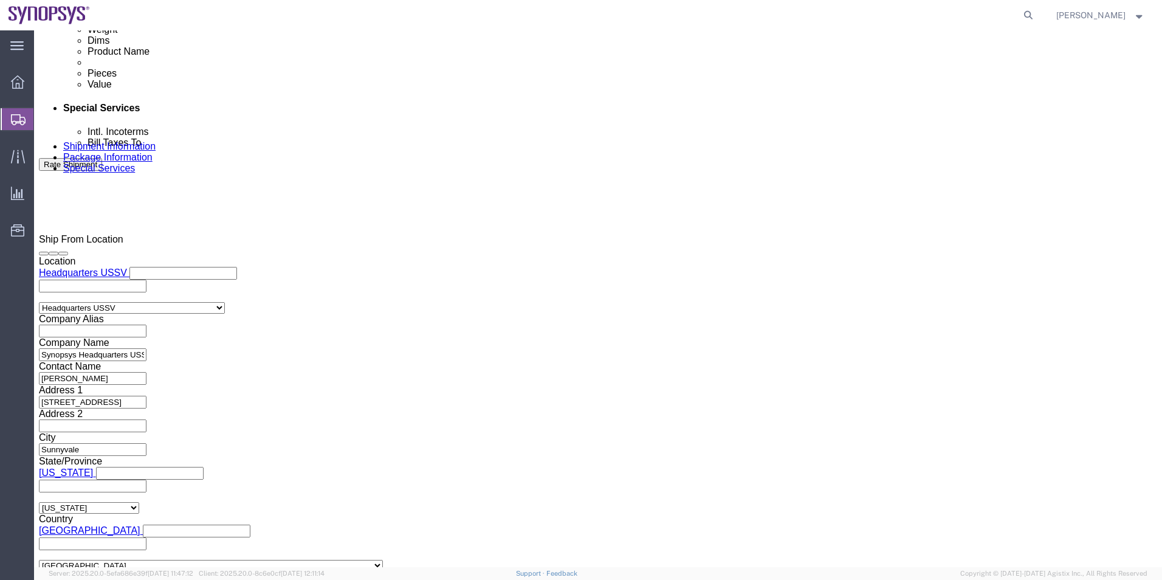
click textarea
type textarea "Please see attached. -[GEOGRAPHIC_DATA]"
click button "Rate Shipment"
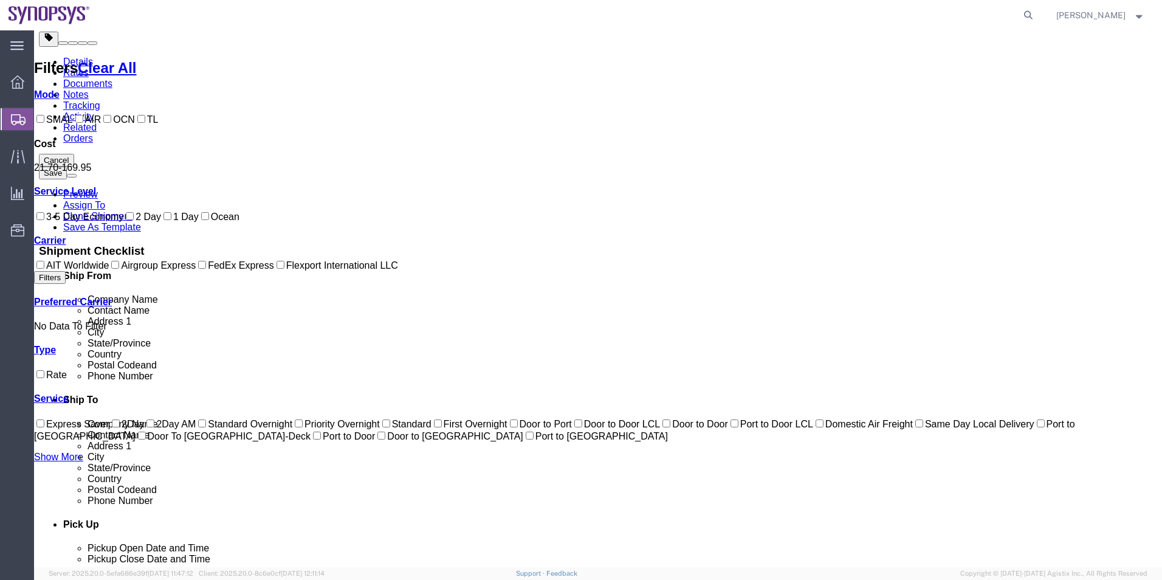
scroll to position [26, 0]
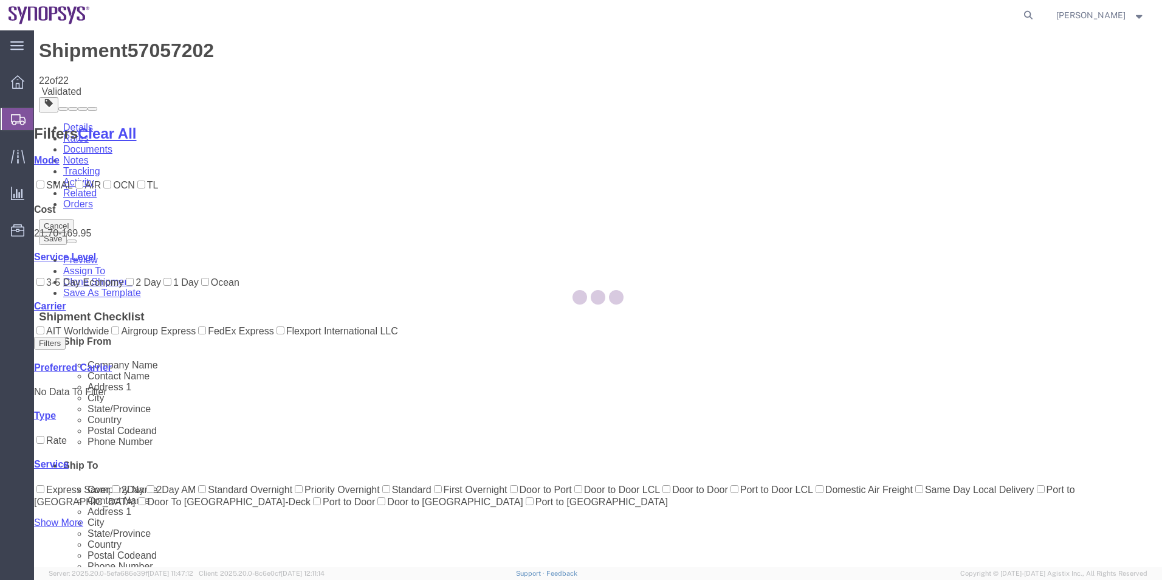
scroll to position [0, 0]
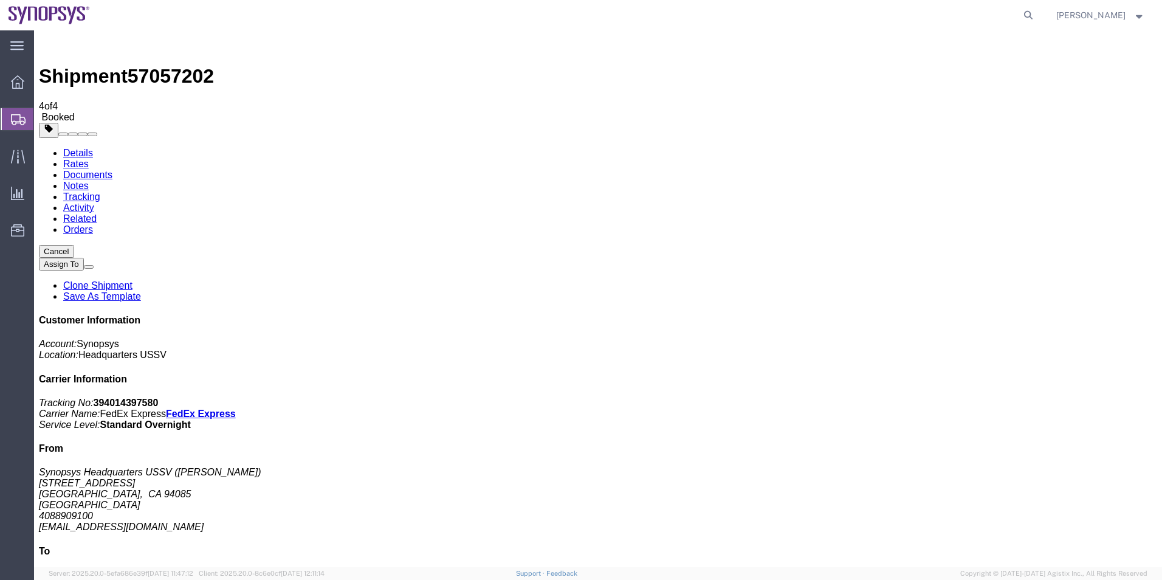
drag, startPoint x: 111, startPoint y: 236, endPoint x: 34, endPoint y: 309, distance: 105.8
click at [0, 0] on span "Shipment Manager" at bounding box center [0, 0] width 0 height 0
